Goal: Task Accomplishment & Management: Complete application form

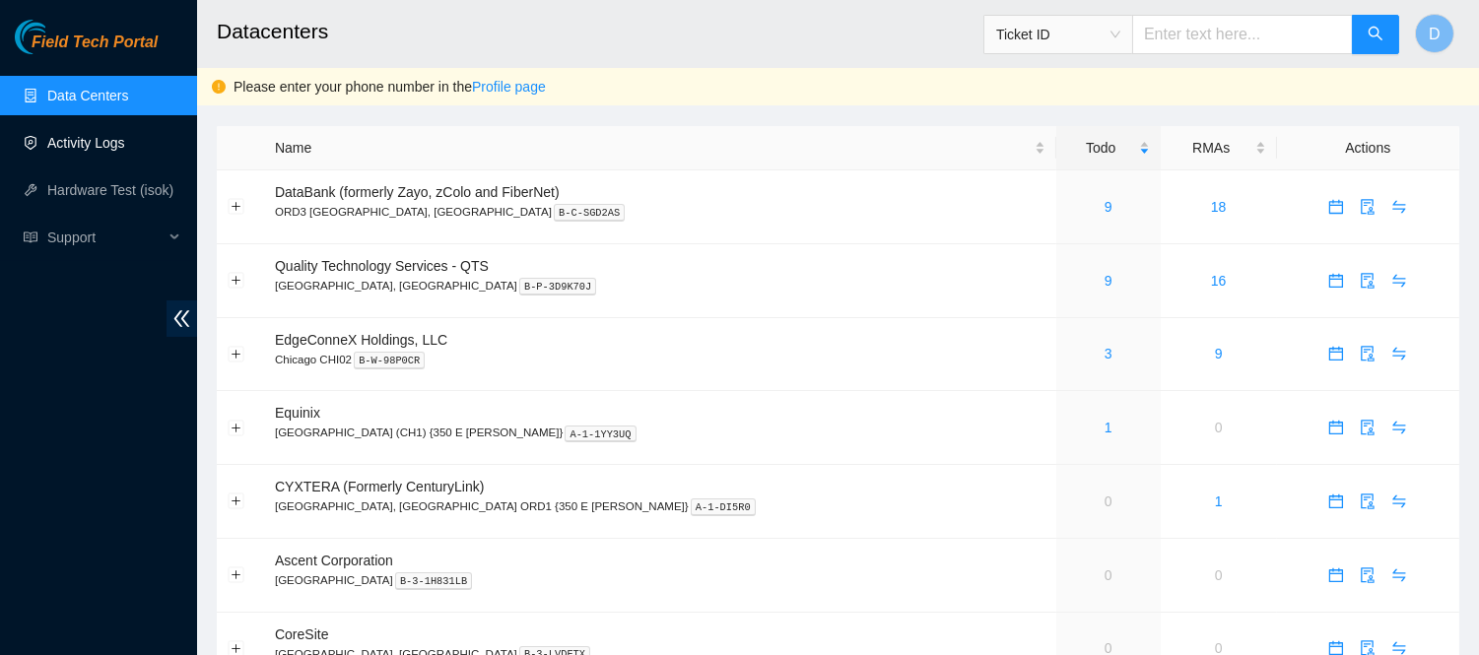
click at [63, 141] on link "Activity Logs" at bounding box center [86, 143] width 78 height 16
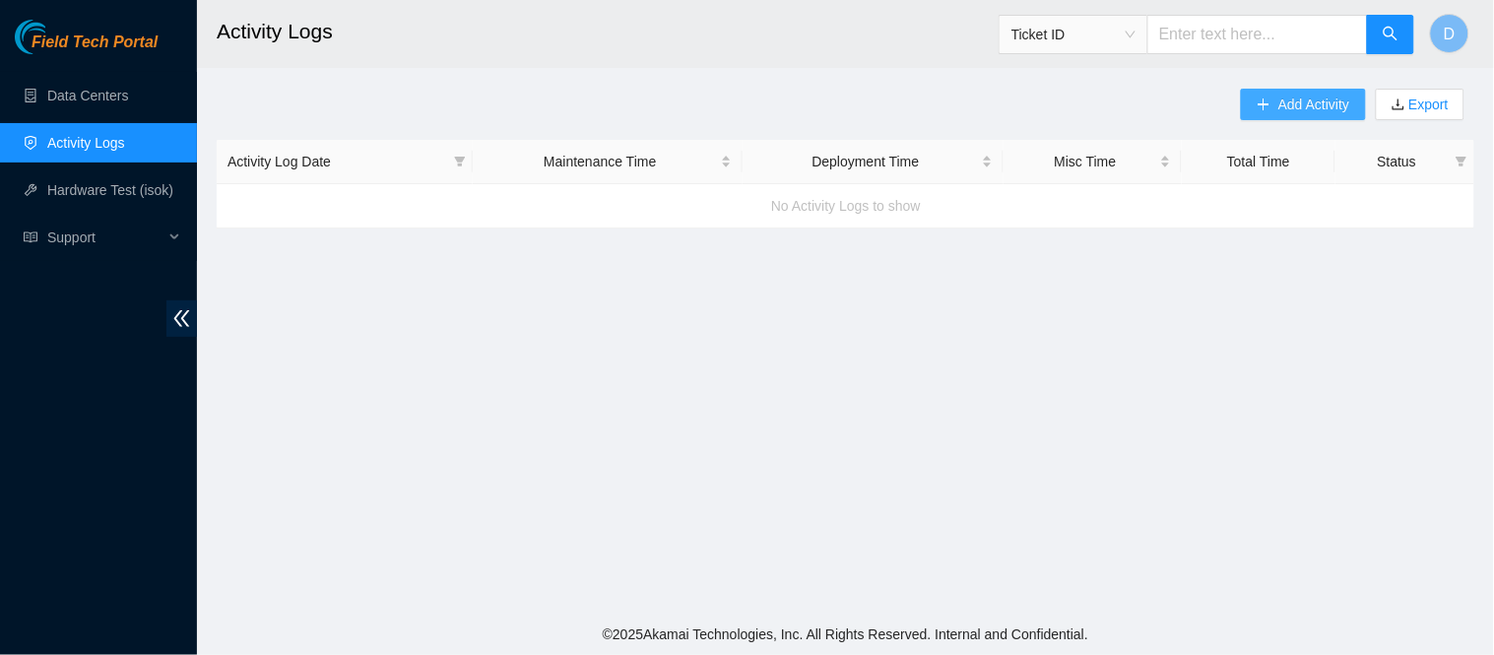
click at [1293, 99] on span "Add Activity" at bounding box center [1314, 105] width 71 height 22
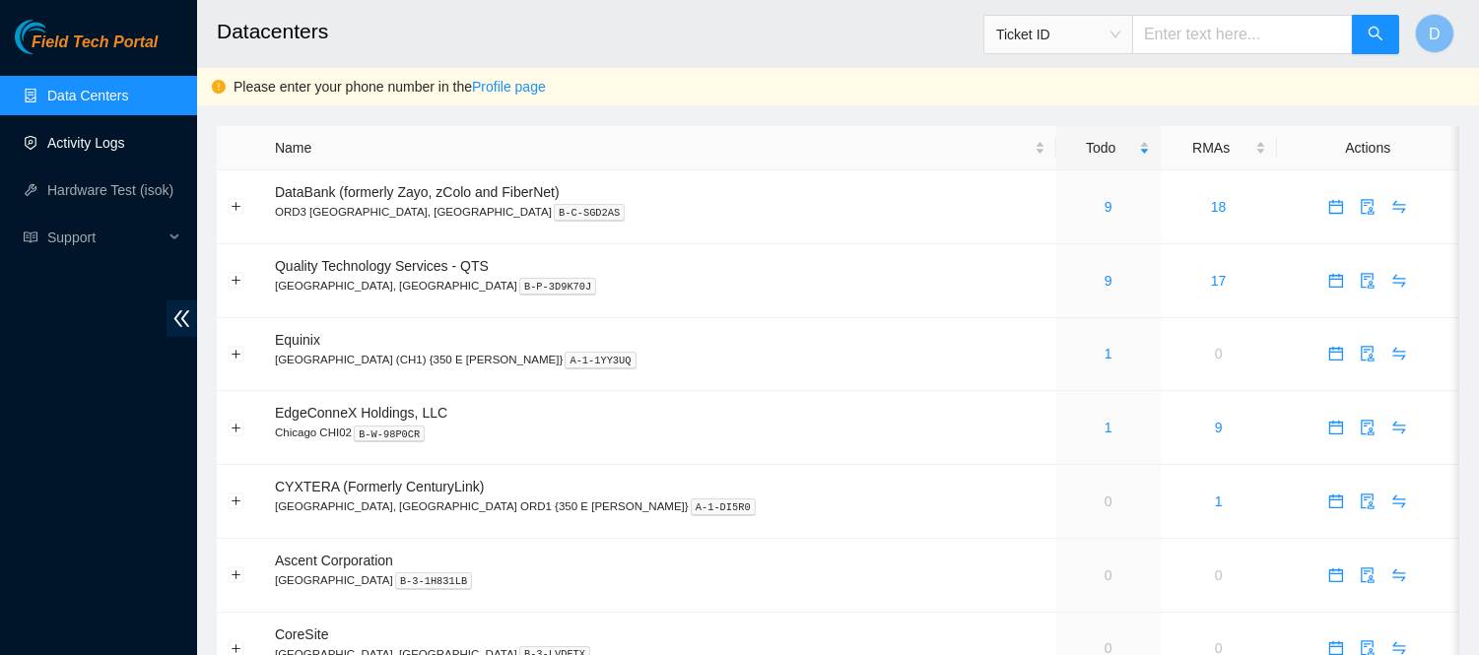
click at [125, 150] on link "Activity Logs" at bounding box center [86, 143] width 78 height 16
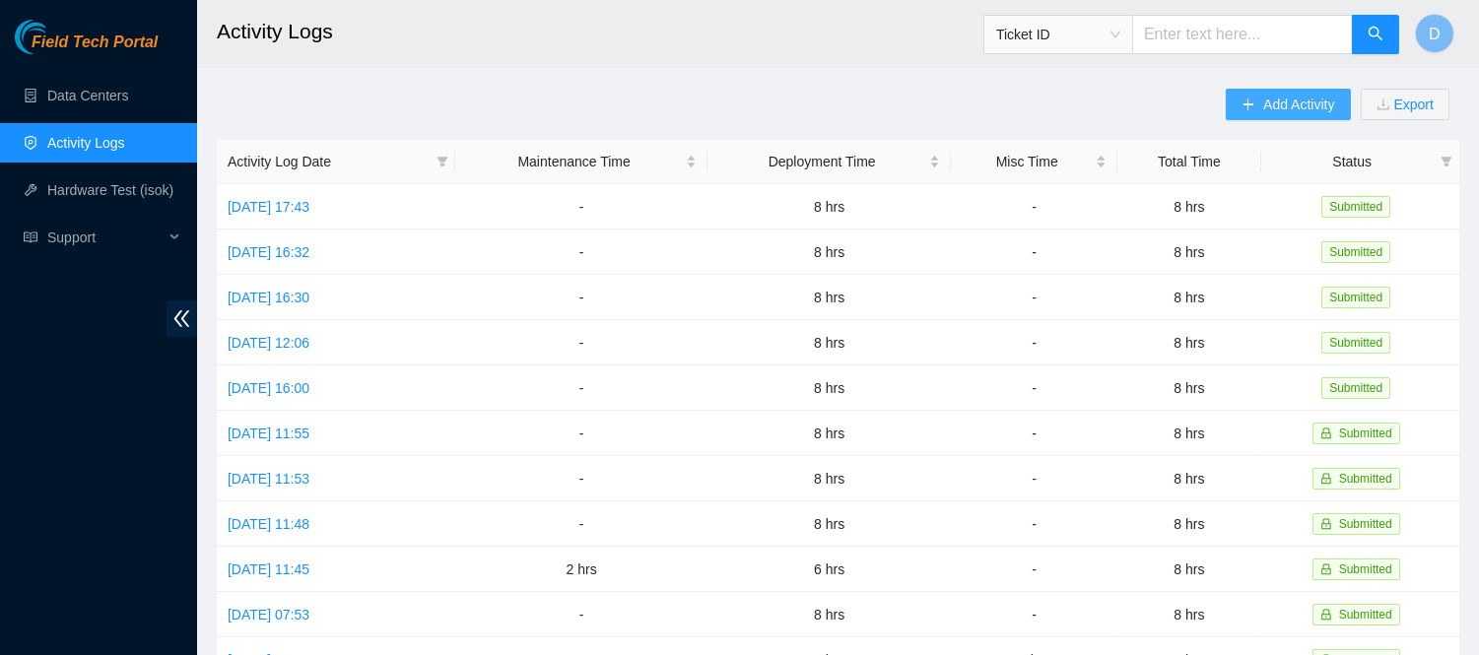
click at [1277, 99] on span "Add Activity" at bounding box center [1298, 105] width 71 height 22
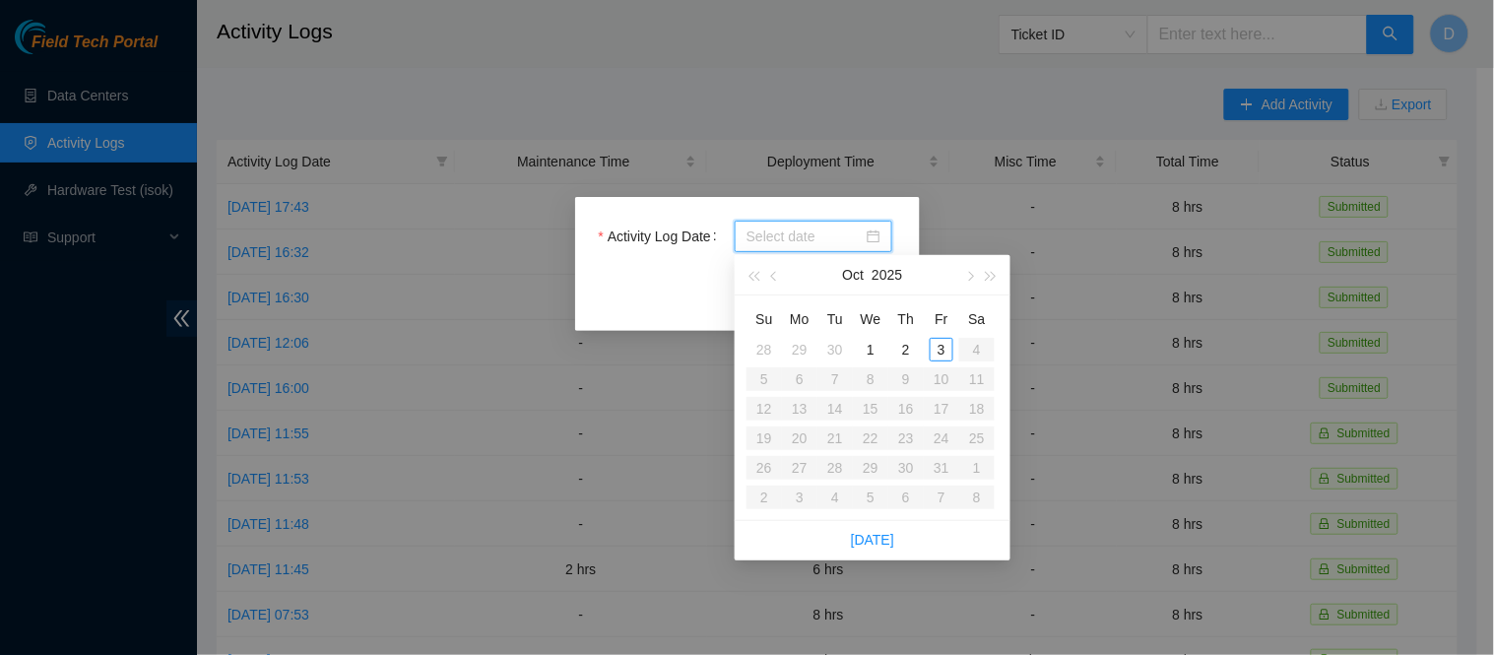
click at [800, 238] on input "Activity Log Date" at bounding box center [805, 237] width 116 height 22
type input "[DATE]"
click at [938, 345] on div "3" at bounding box center [942, 350] width 24 height 24
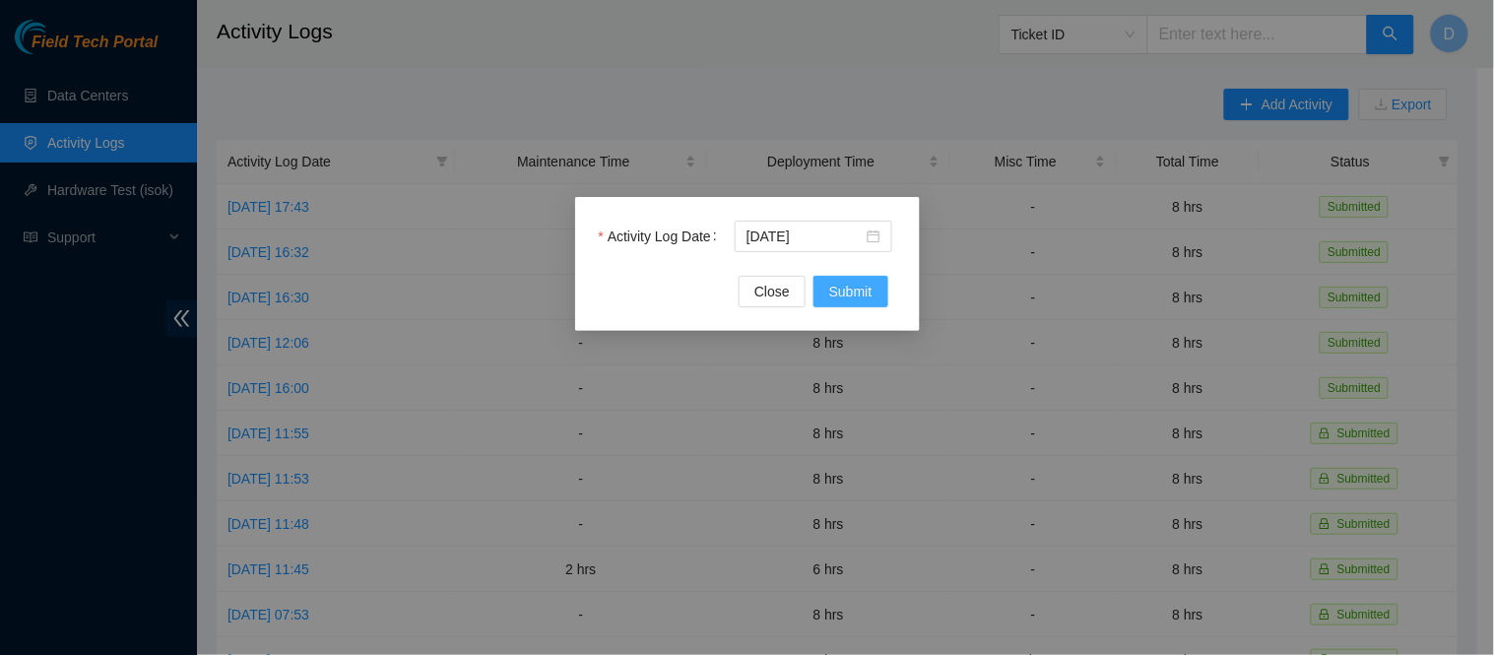
click at [864, 293] on span "Submit" at bounding box center [850, 292] width 43 height 22
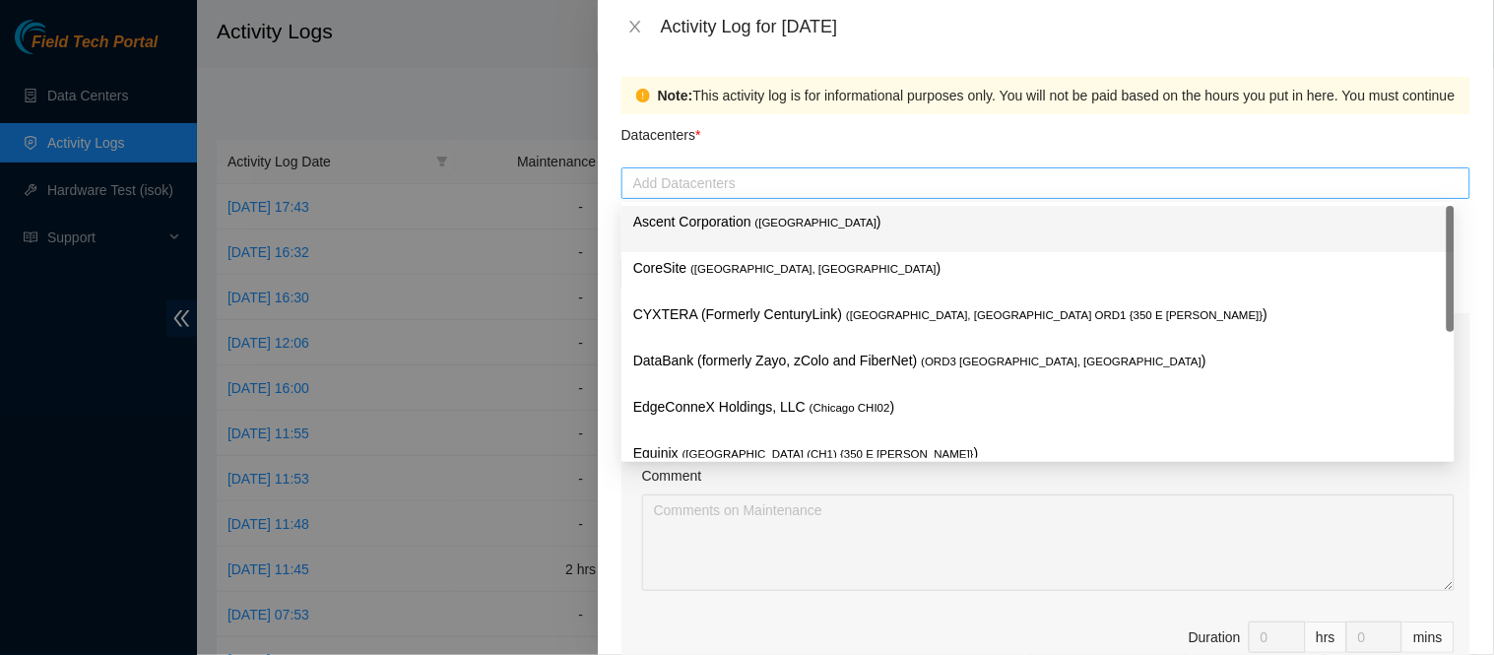
click at [798, 183] on div at bounding box center [1046, 183] width 839 height 24
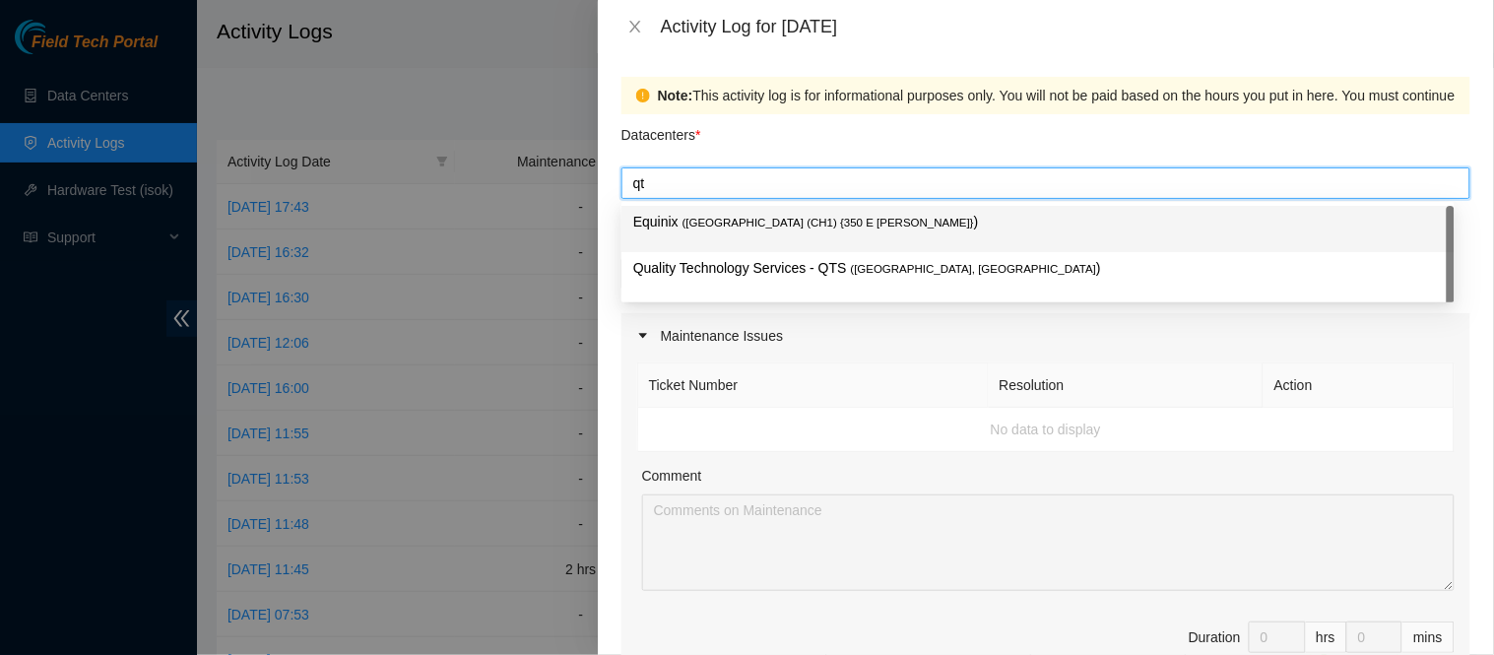
type input "qts"
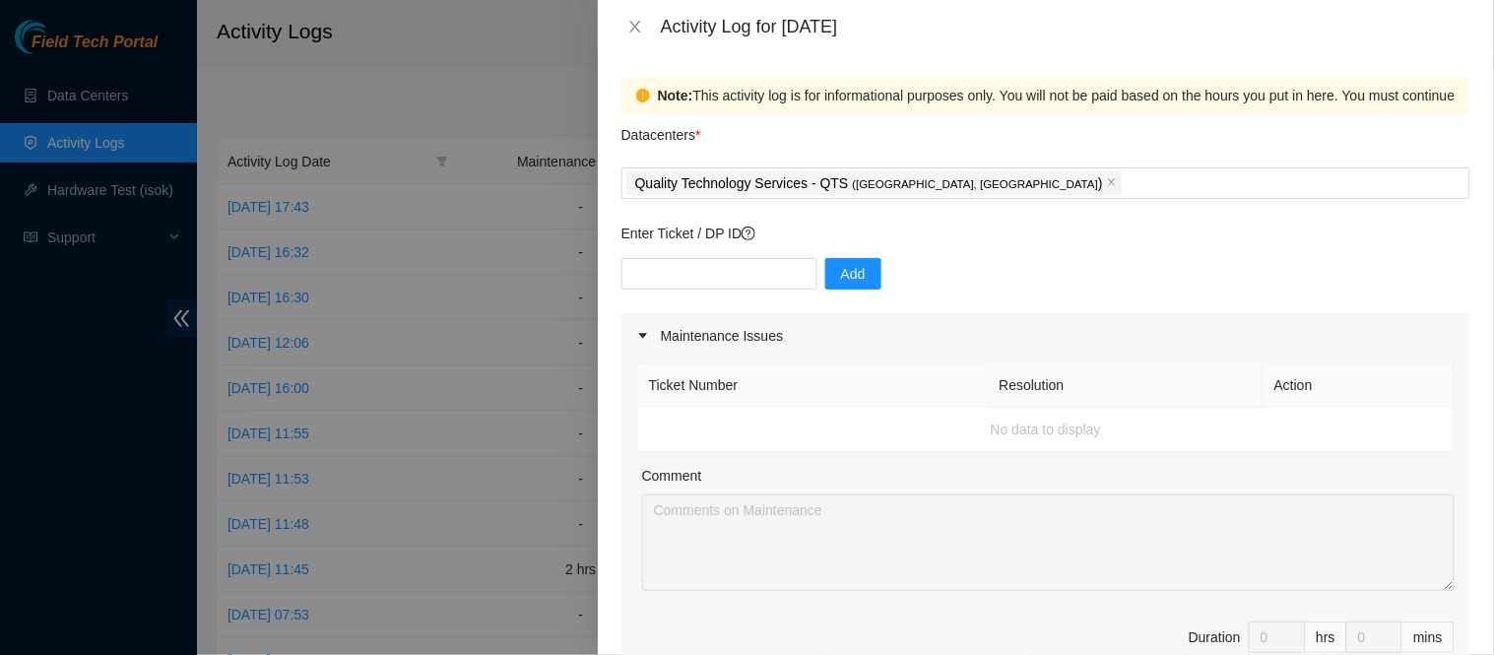
click at [900, 110] on div "Note: This activity log is for informational purposes only. You will not be pai…" at bounding box center [1046, 95] width 849 height 37
click at [685, 268] on input "text" at bounding box center [720, 274] width 196 height 32
paste input "DP81371"
type input "DP81371"
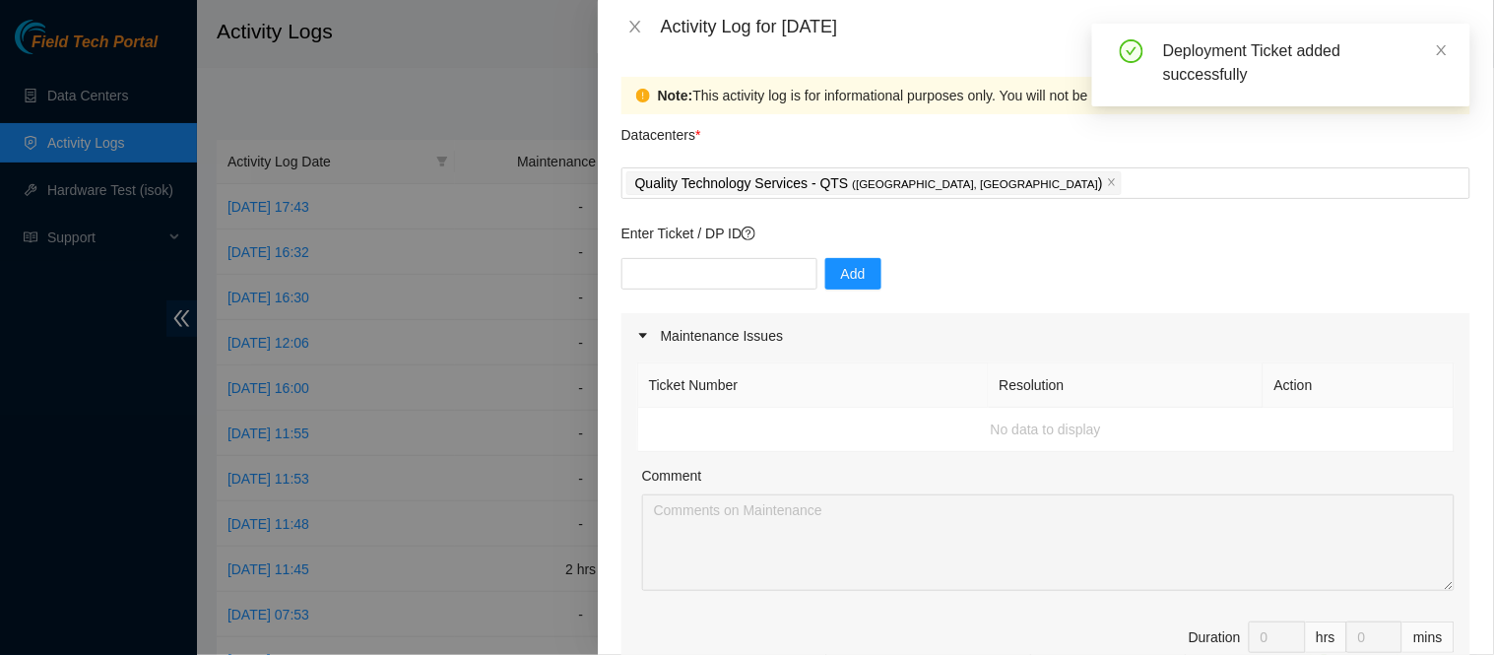
scroll to position [7, 0]
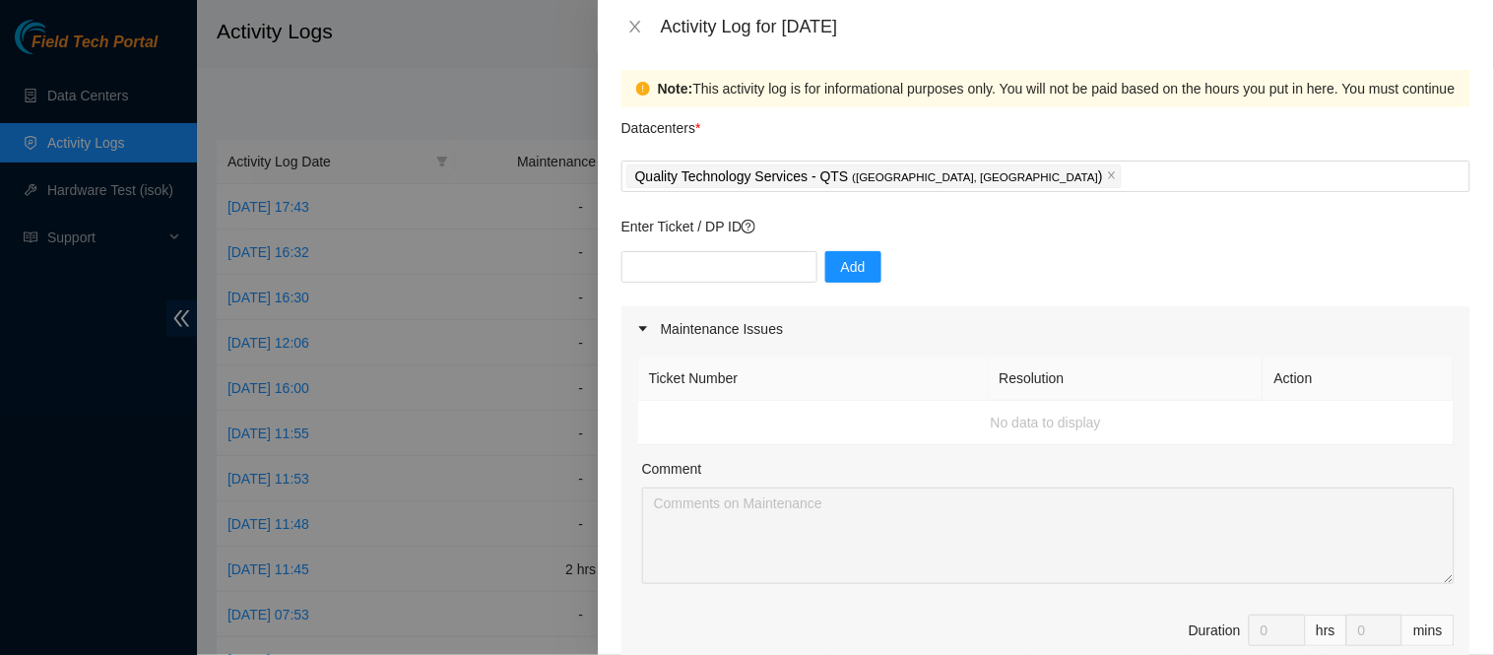
click at [1436, 266] on div "Add" at bounding box center [1046, 278] width 849 height 55
click at [726, 273] on input "text" at bounding box center [720, 267] width 196 height 32
type input "DP81241"
click at [1409, 257] on div "Add" at bounding box center [1046, 278] width 849 height 55
click at [731, 272] on input "text" at bounding box center [720, 267] width 196 height 32
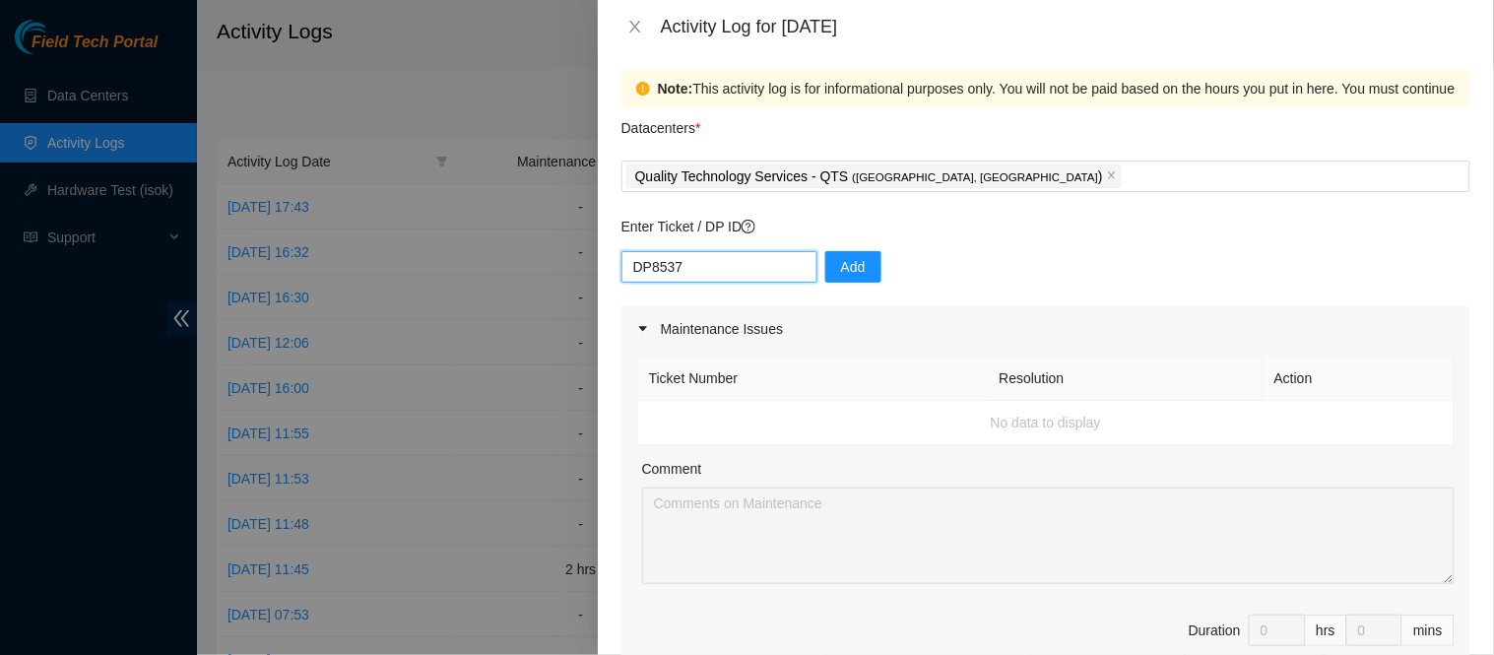
type input "DP85374"
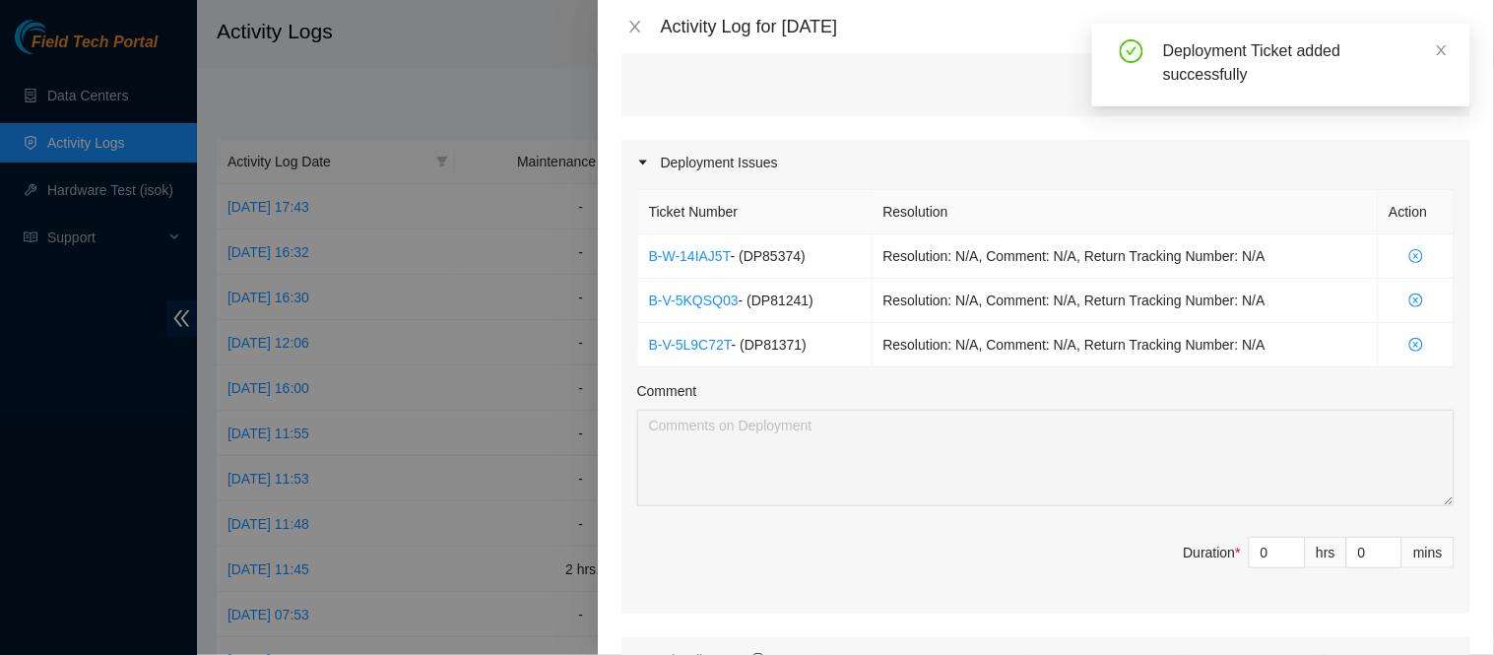
scroll to position [622, 0]
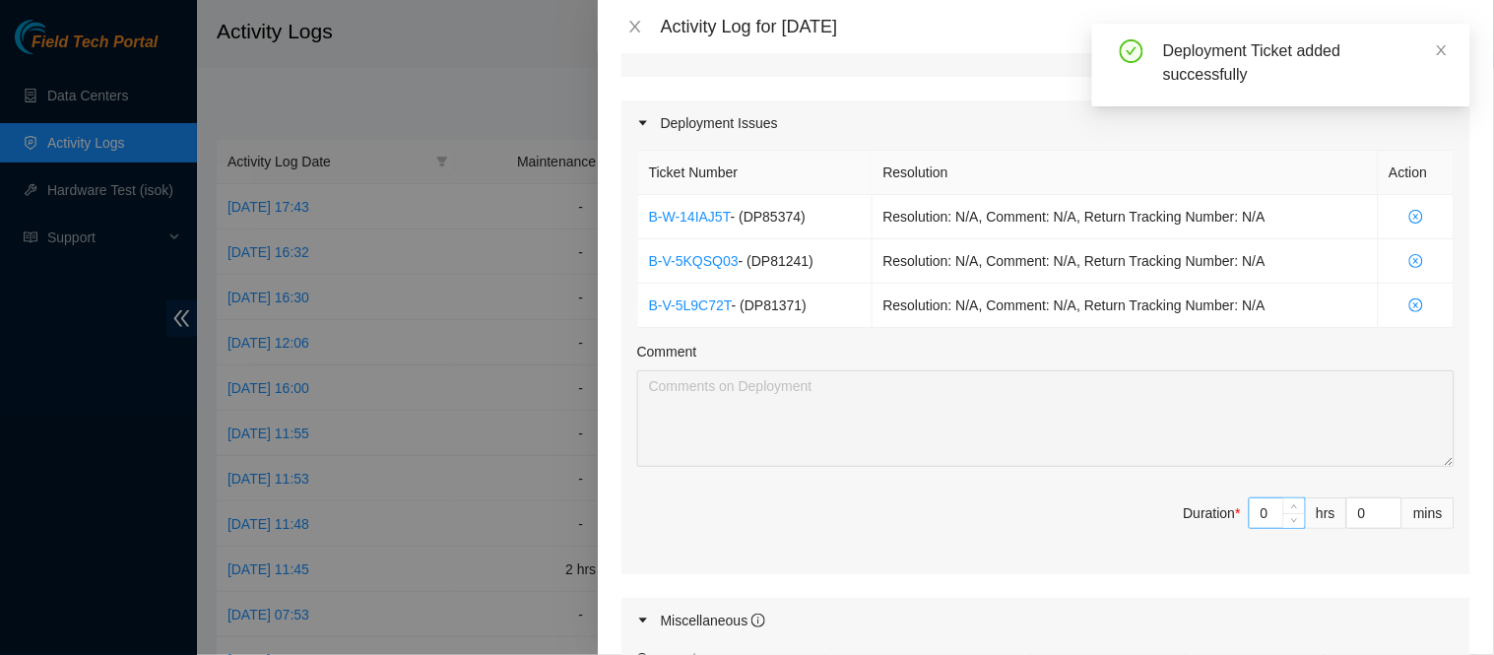
click at [1258, 512] on input "0" at bounding box center [1277, 513] width 55 height 30
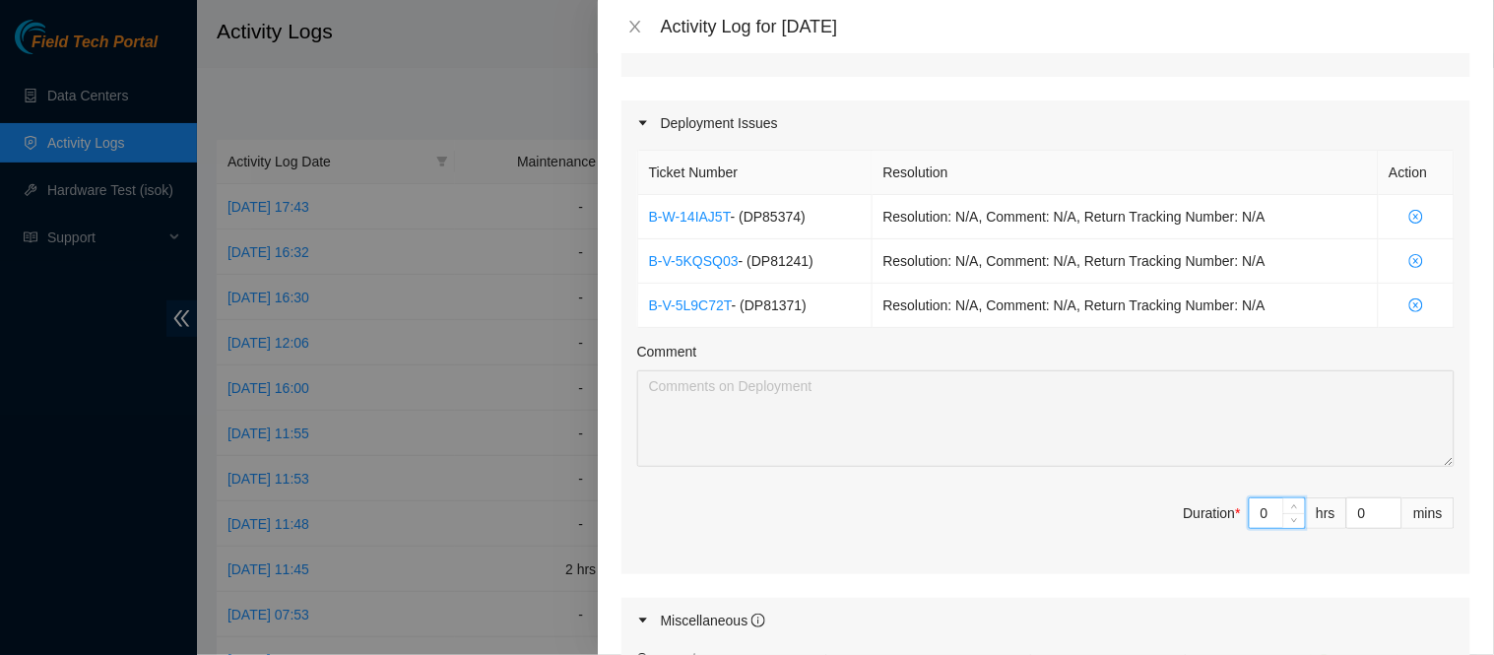
type input "8"
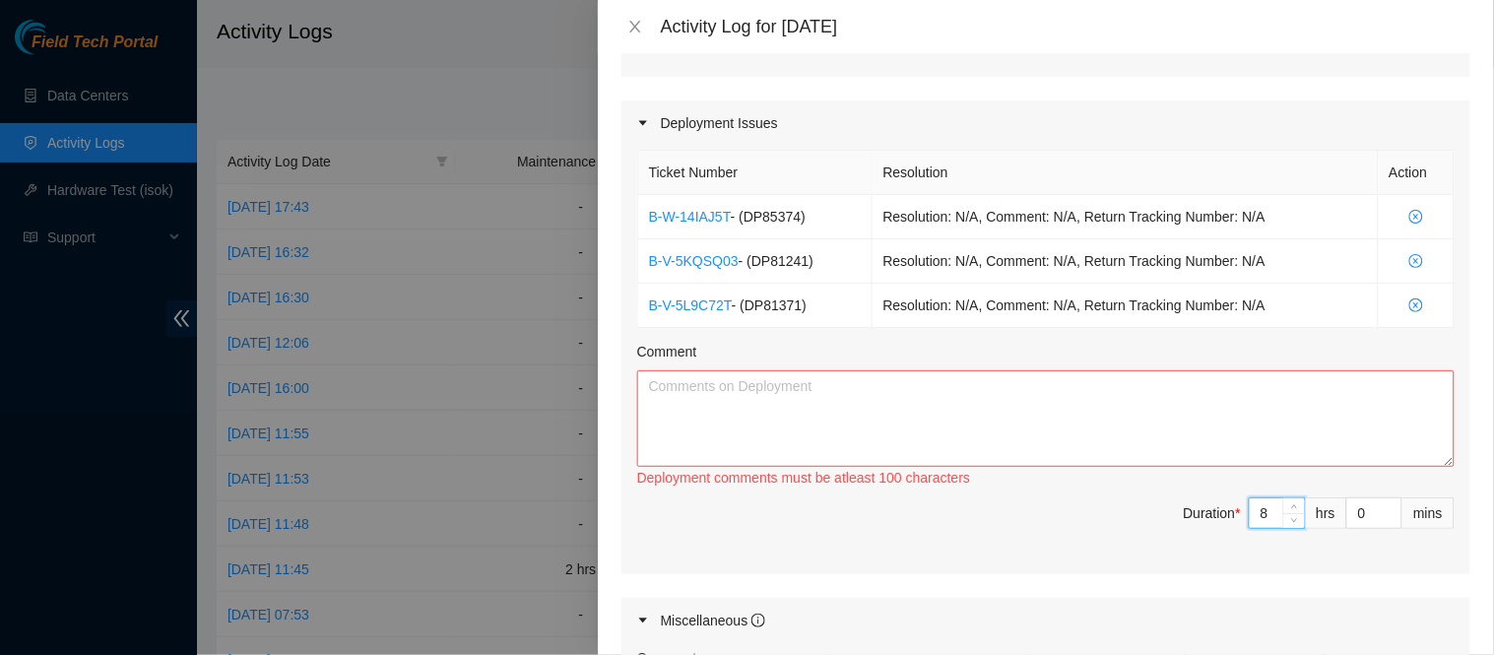
type input "8"
click at [1167, 427] on textarea "Comment" at bounding box center [1046, 418] width 818 height 97
click at [896, 410] on textarea "Prepared servers and mounted side rails Mounted servers in racks CT17 174 175" at bounding box center [1046, 418] width 818 height 97
paste textarea "L177 CL176 CL175 CL174 CL172 CQ172"
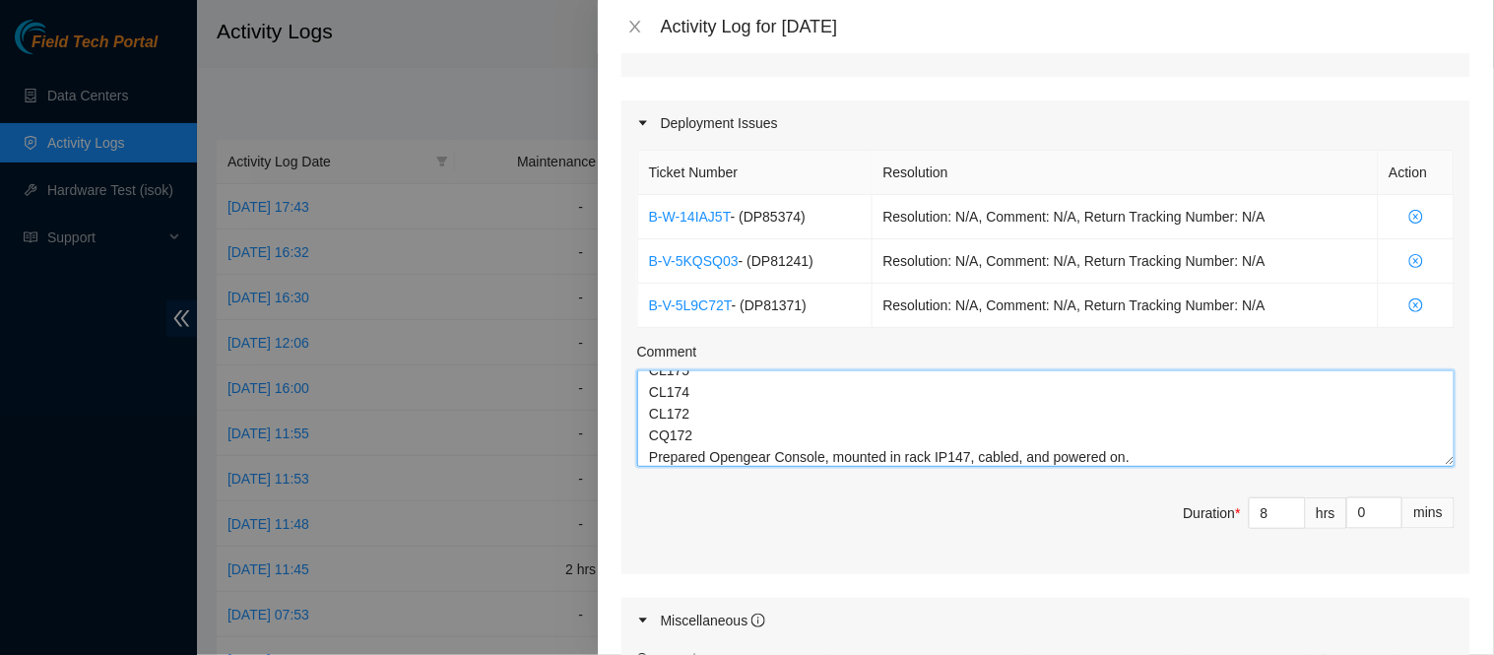
scroll to position [102, 0]
type textarea "Prepared servers and mounted side rails Mounted servers in racks CL177 CL176 CL…"
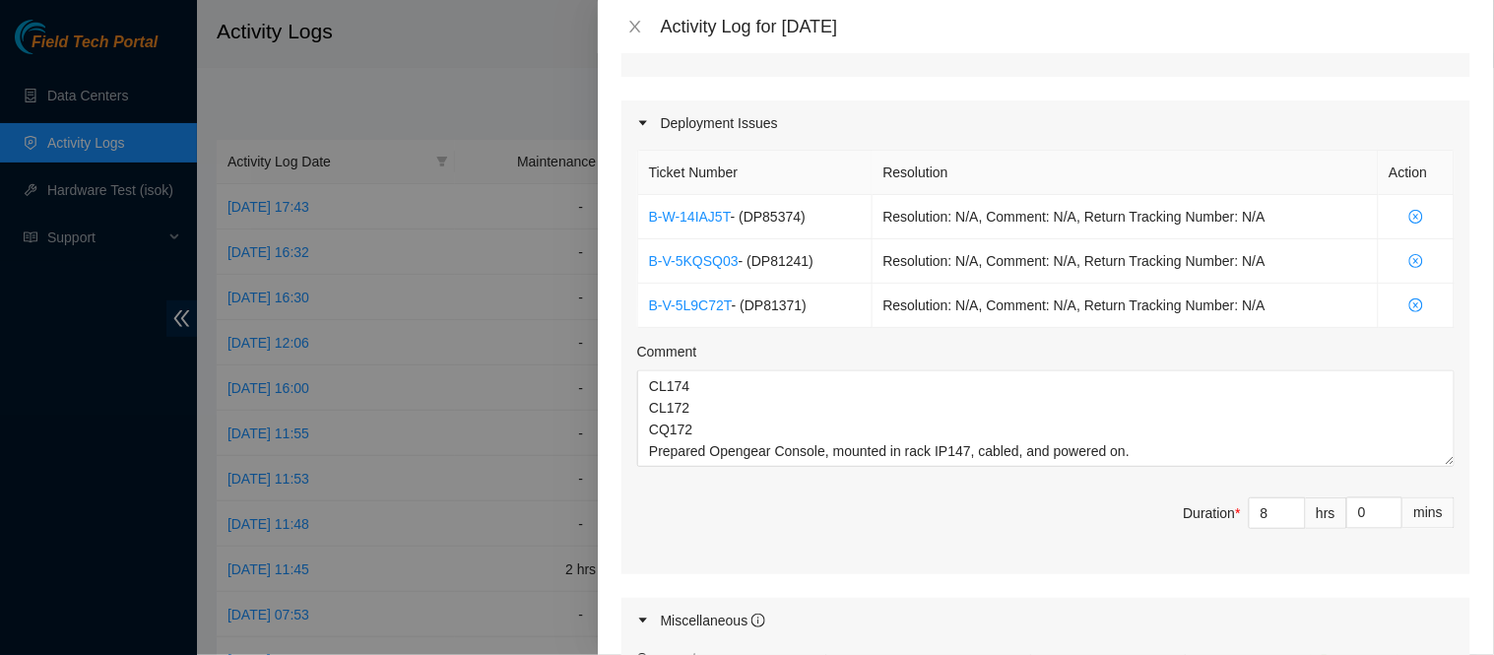
click at [1462, 159] on div "Note: This activity log is for informational purposes only. You will not be pai…" at bounding box center [1046, 354] width 896 height 602
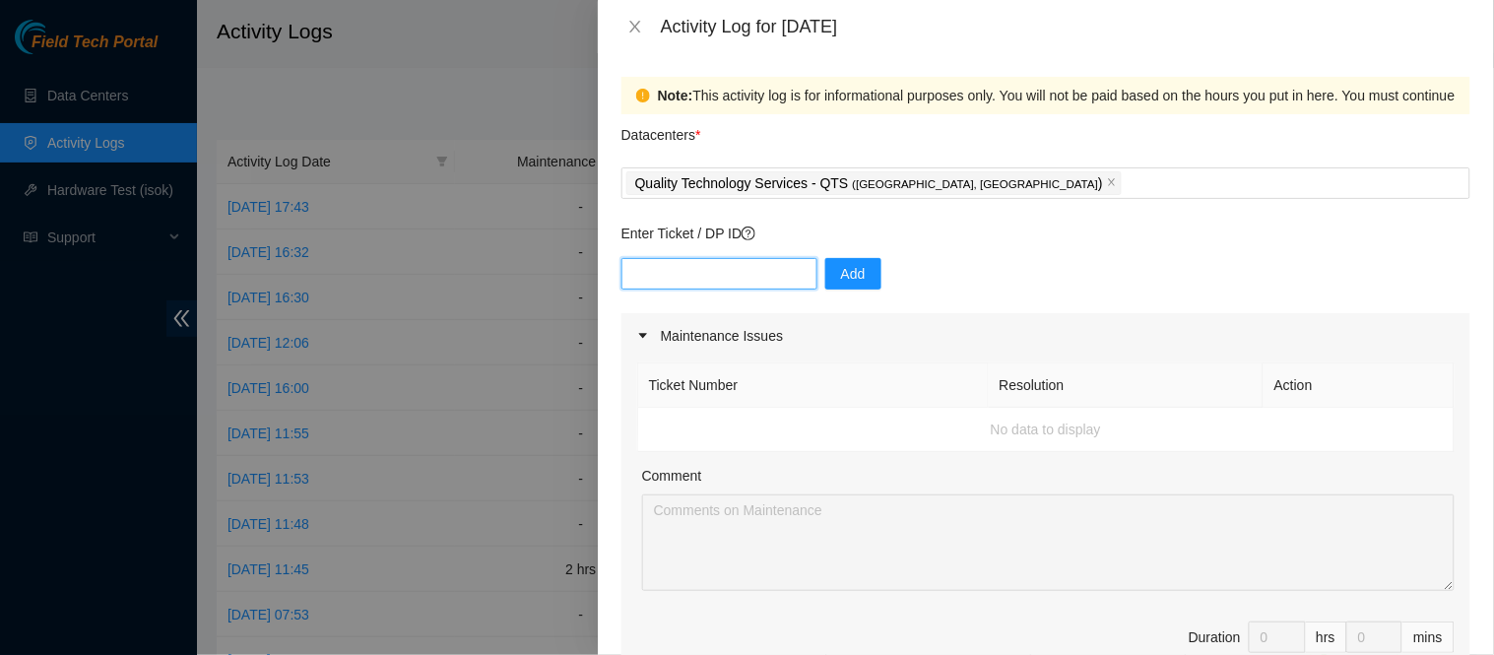
click at [726, 279] on input "text" at bounding box center [720, 274] width 196 height 32
paste input "DP81239"
type input "DP81239"
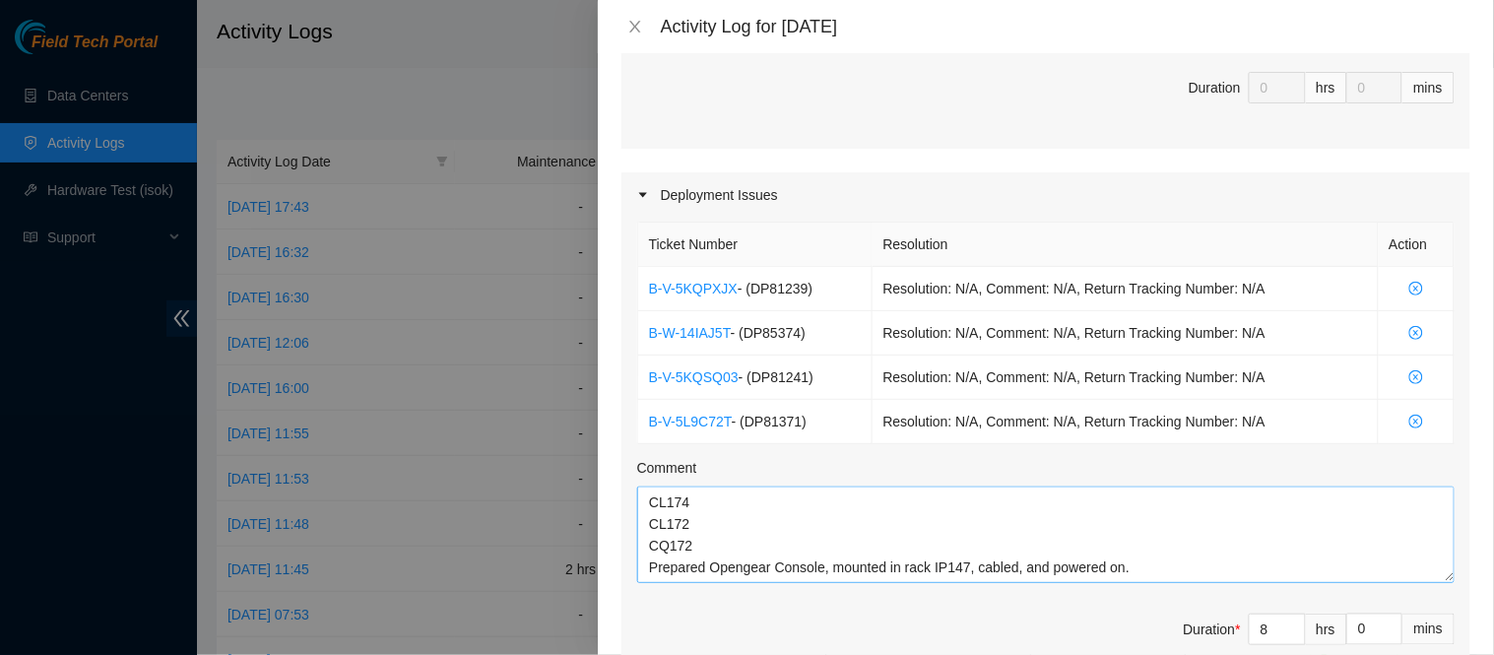
scroll to position [108, 0]
click at [1188, 574] on textarea "Prepared servers and mounted side rails Mounted servers in racks CL177 CL176 CL…" at bounding box center [1046, 535] width 818 height 97
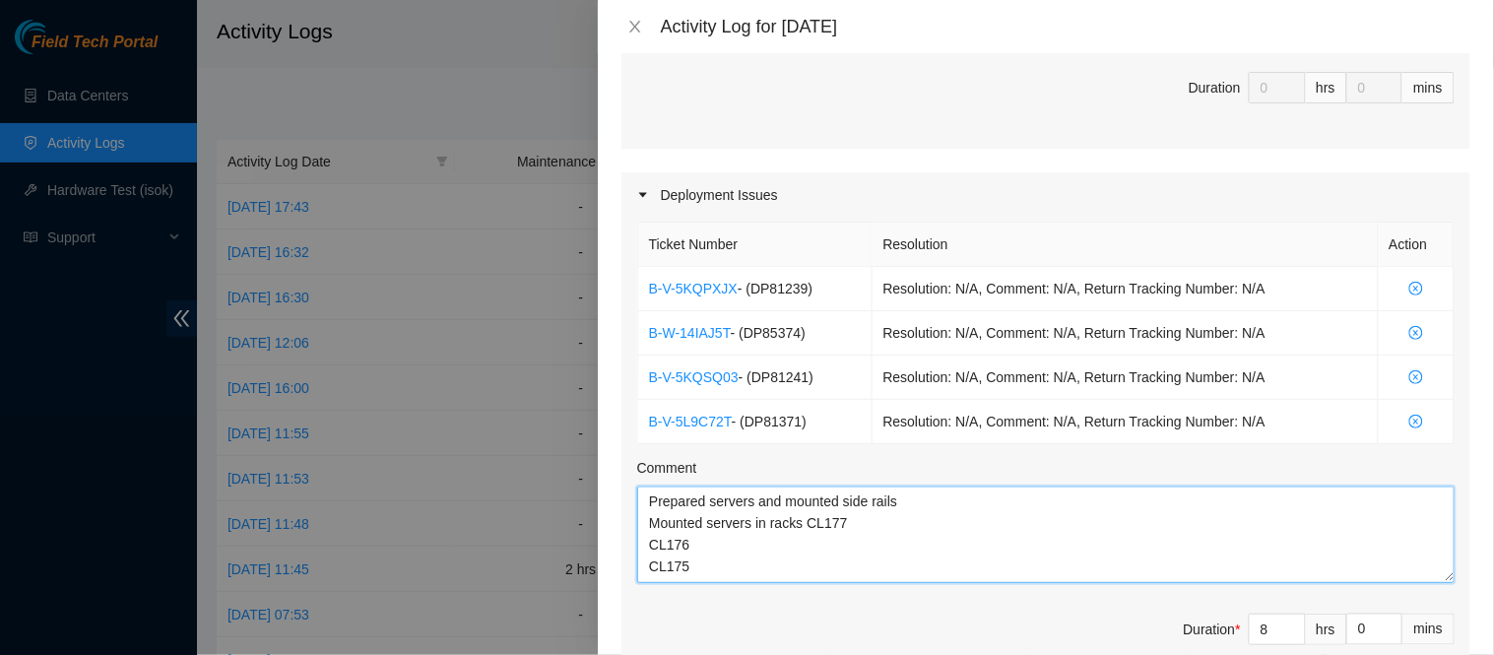
click at [655, 503] on textarea "Prepared servers and mounted side rails Mounted servers in racks CL177 CL176 CL…" at bounding box center [1046, 535] width 818 height 97
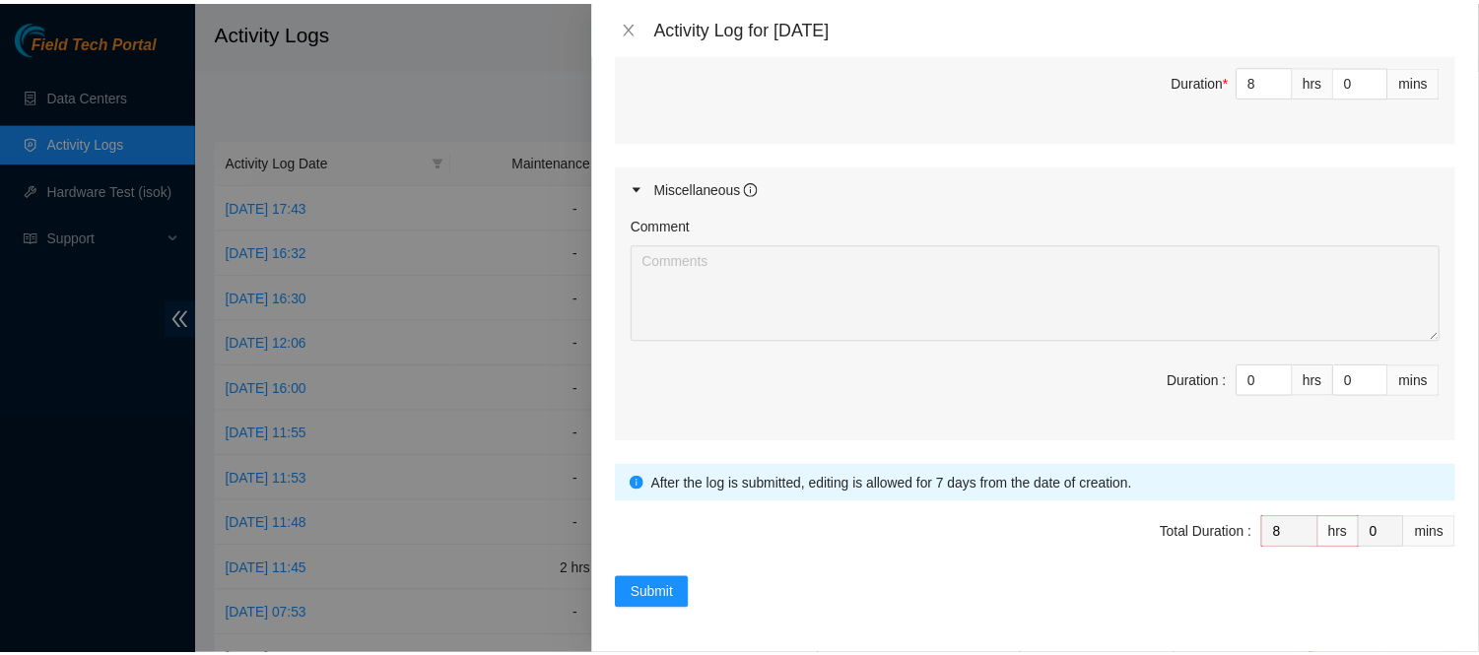
scroll to position [1096, 0]
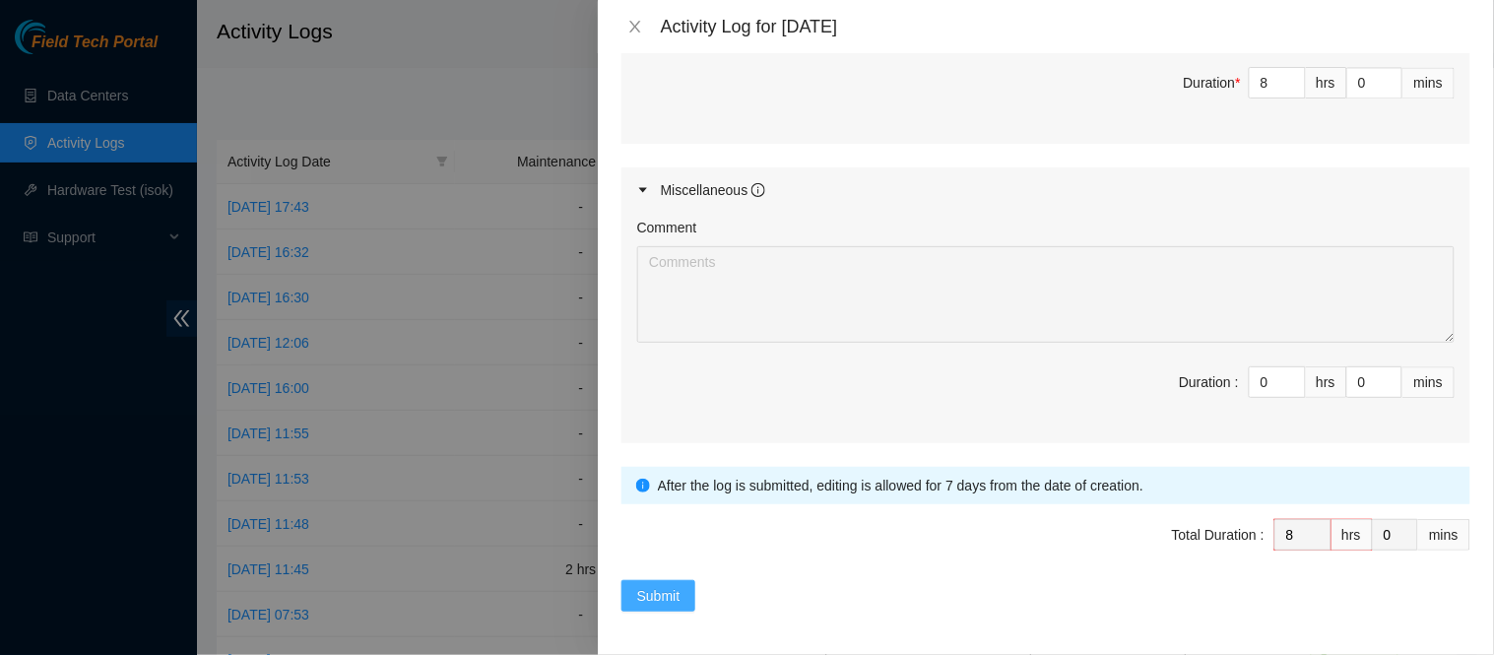
type textarea "Investigated rack power layout for ATS power in DJ163 and CY167 for [PERSON_NAM…"
click at [675, 593] on span "Submit" at bounding box center [658, 596] width 43 height 22
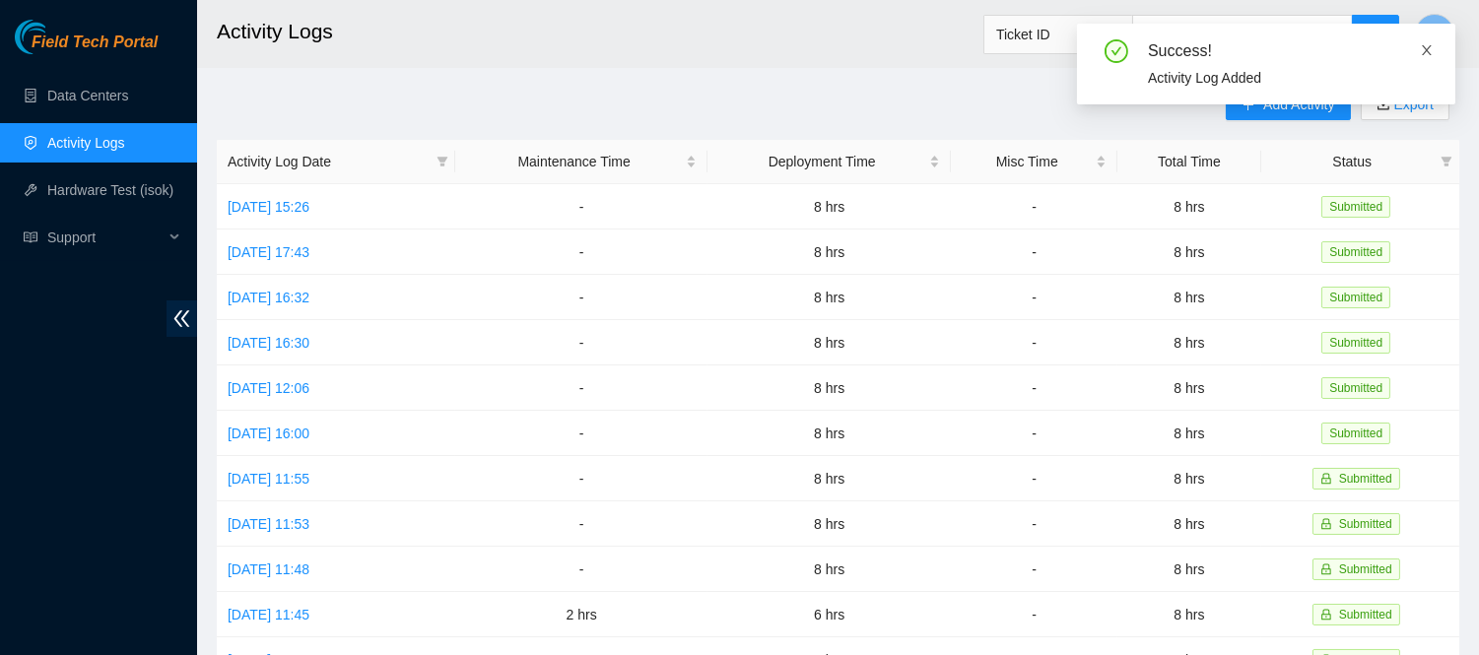
click at [1428, 43] on icon "close" at bounding box center [1427, 50] width 14 height 14
